Goal: Information Seeking & Learning: Understand process/instructions

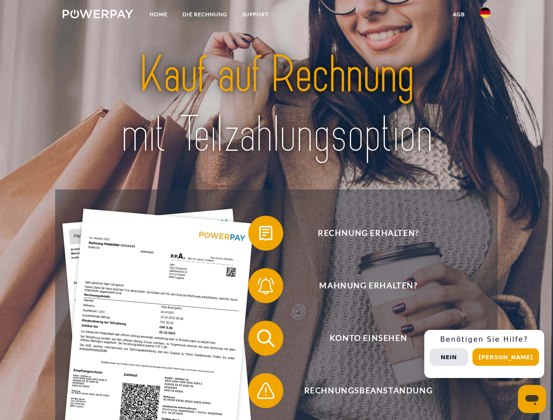
click at [98, 15] on img at bounding box center [98, 14] width 70 height 9
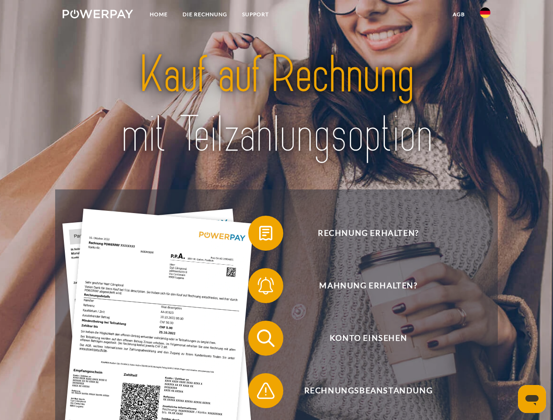
click at [485, 15] on img at bounding box center [485, 12] width 11 height 11
click at [458, 14] on link "agb" at bounding box center [458, 15] width 27 height 16
click at [259, 235] on span at bounding box center [253, 233] width 44 height 44
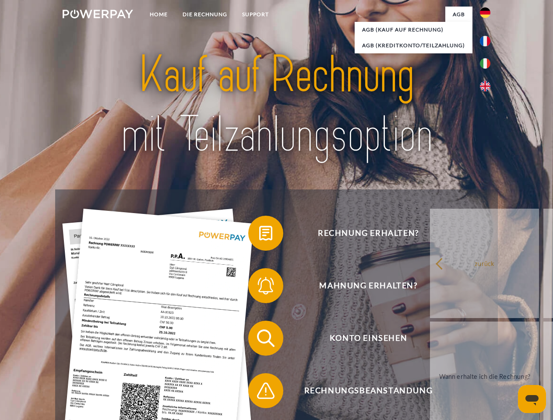
click at [259, 288] on span at bounding box center [253, 286] width 44 height 44
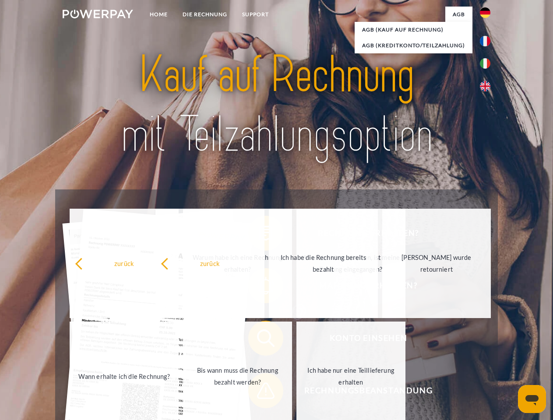
click at [259, 393] on span at bounding box center [253, 391] width 44 height 44
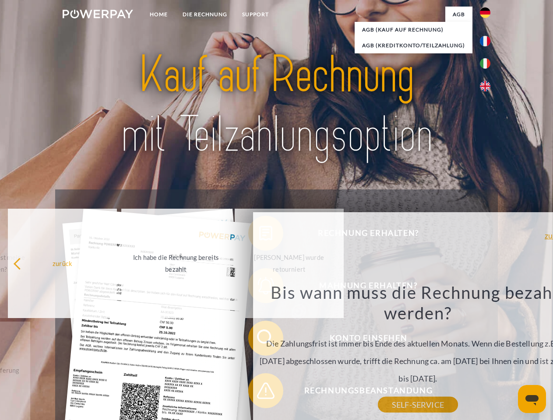
click at [487, 354] on div "Rechnung erhalten? Mahnung erhalten? Konto einsehen" at bounding box center [276, 365] width 442 height 350
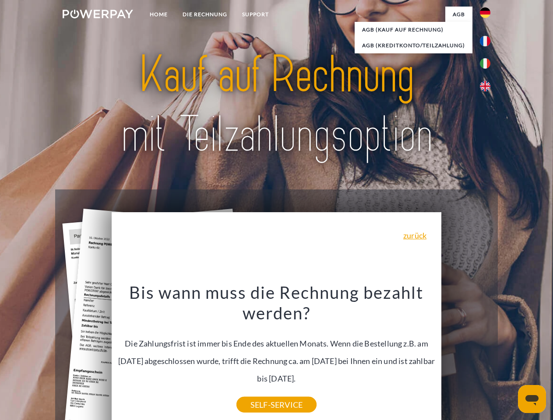
click at [466, 356] on span "Konto einsehen" at bounding box center [368, 338] width 215 height 35
click at [509, 357] on header "Home DIE RECHNUNG SUPPORT" at bounding box center [276, 302] width 553 height 605
